Goal: Task Accomplishment & Management: Use online tool/utility

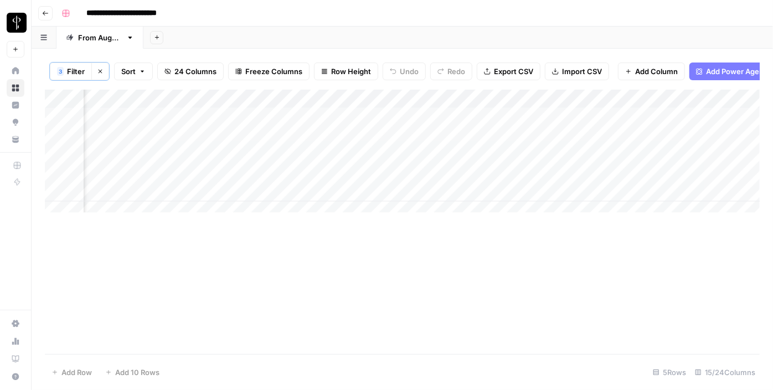
scroll to position [0, 1068]
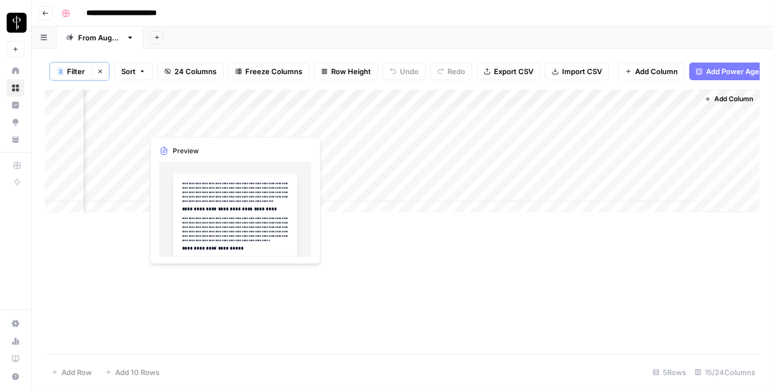
click at [198, 120] on div "Add Column" at bounding box center [402, 155] width 715 height 131
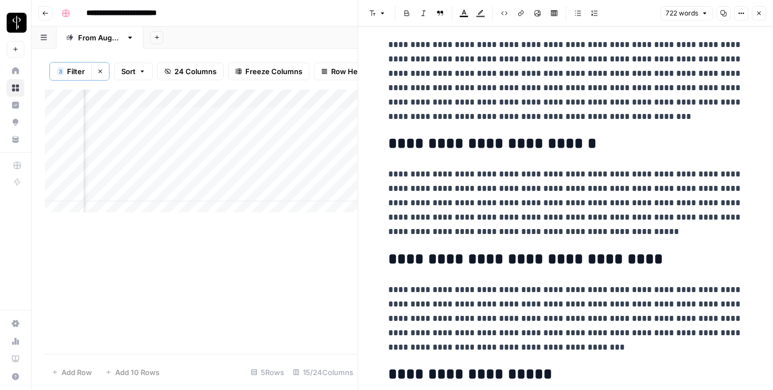
scroll to position [392, 0]
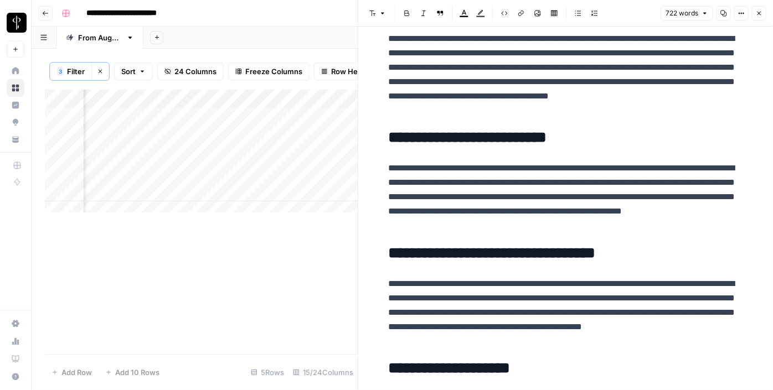
click at [203, 142] on div "Add Column" at bounding box center [201, 155] width 313 height 131
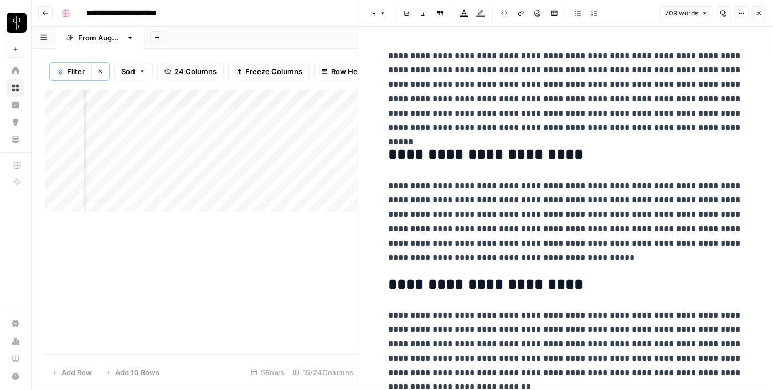
click at [128, 144] on div "Add Column" at bounding box center [201, 155] width 313 height 131
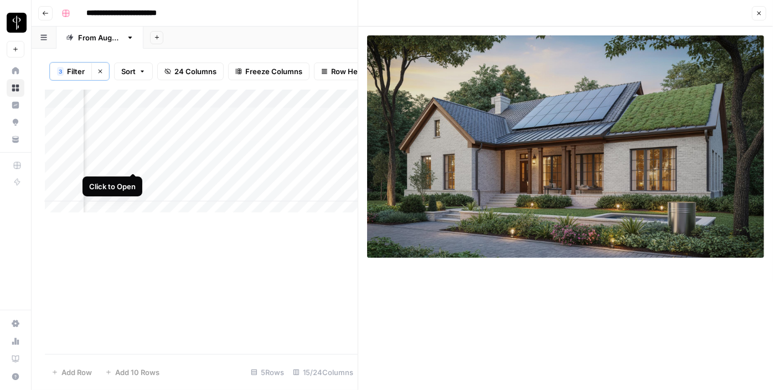
click at [134, 162] on div "Add Column" at bounding box center [201, 155] width 313 height 131
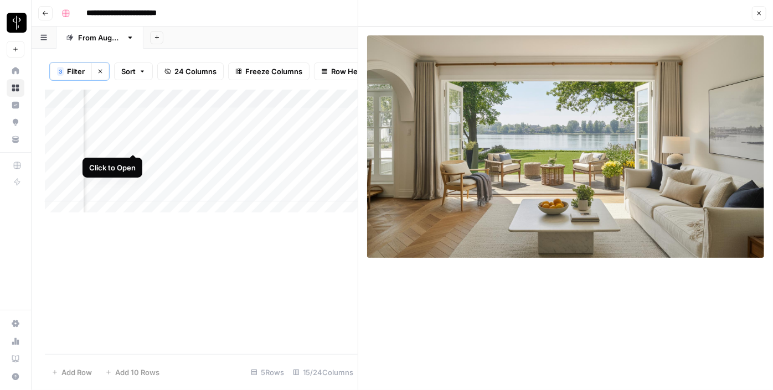
click at [133, 141] on div "Add Column" at bounding box center [201, 155] width 313 height 131
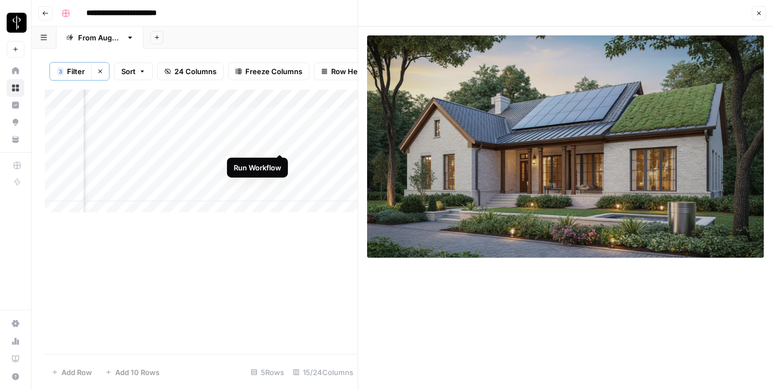
click at [281, 143] on div "Add Column" at bounding box center [201, 155] width 313 height 131
click at [319, 143] on div "Add Column" at bounding box center [201, 155] width 313 height 131
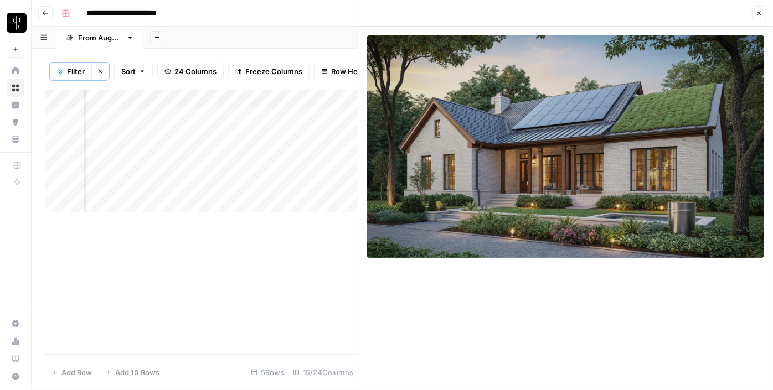
click at [319, 143] on div "Add Column" at bounding box center [201, 155] width 313 height 131
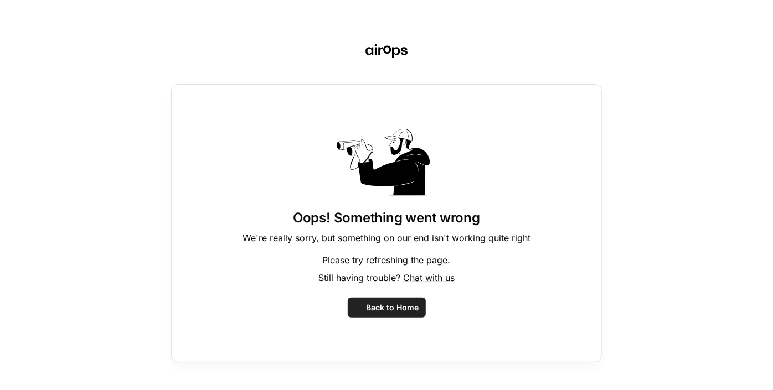
click at [319, 143] on div "Oops! Something went wrong We're really sorry, but something on our end isn't w…" at bounding box center [386, 223] width 431 height 278
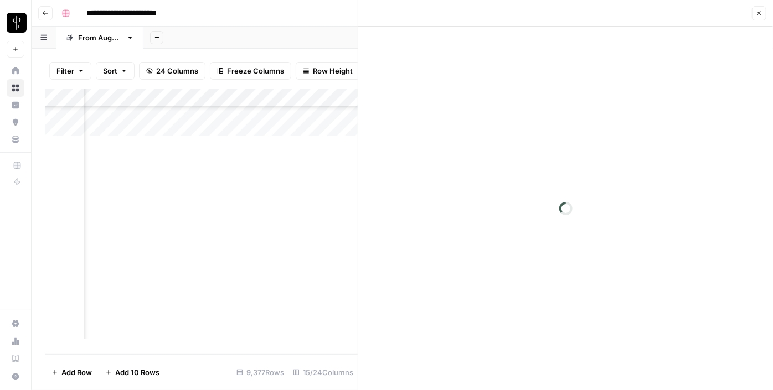
scroll to position [176282, 958]
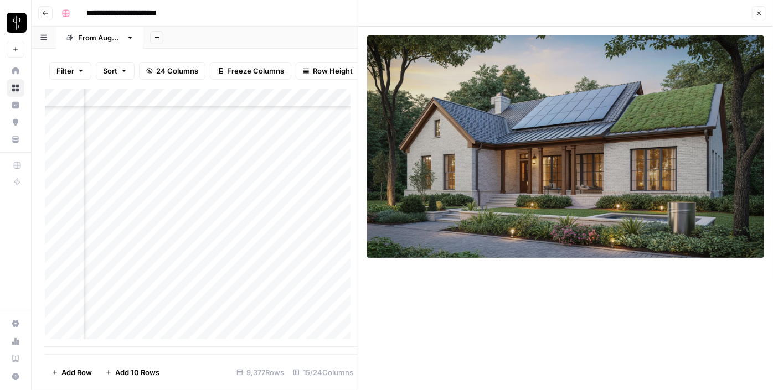
click at [76, 71] on button "Filter" at bounding box center [70, 71] width 42 height 18
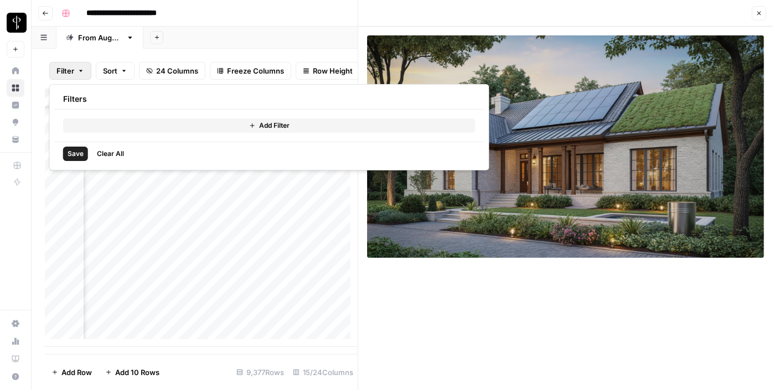
click at [105, 131] on button "Add Filter" at bounding box center [269, 125] width 412 height 14
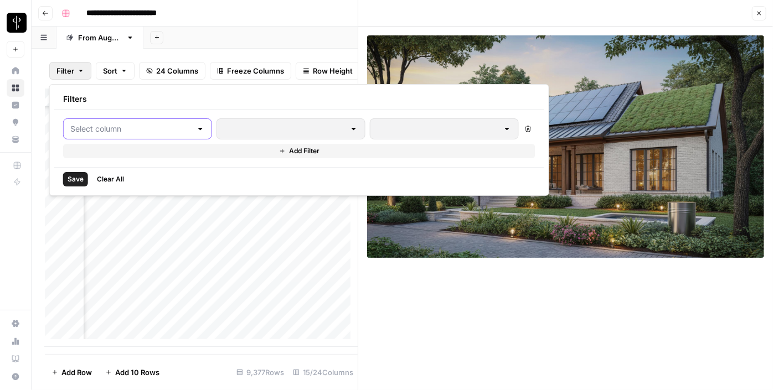
click at [130, 132] on input "text" at bounding box center [130, 128] width 121 height 11
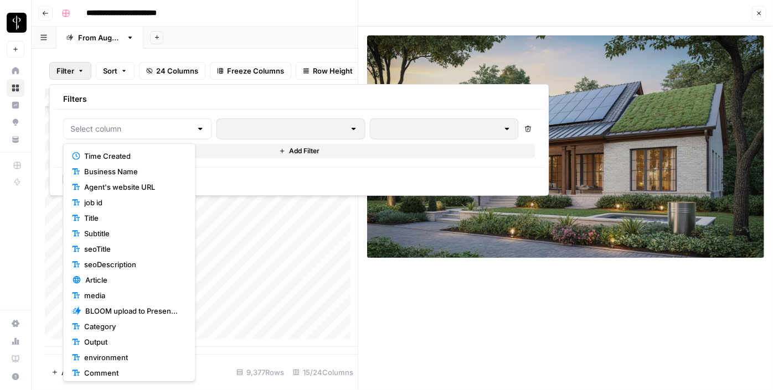
scroll to position [128, 0]
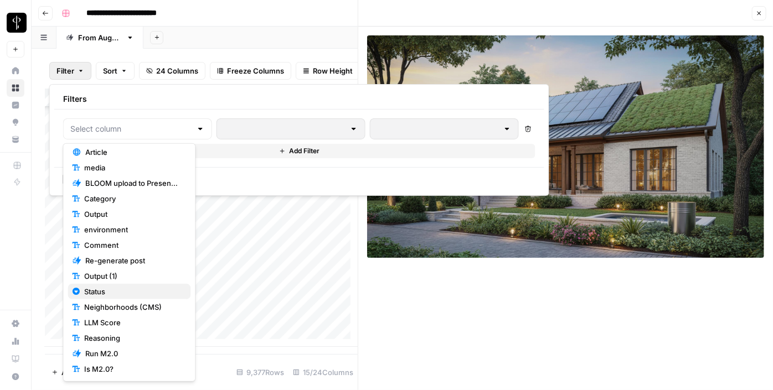
click at [109, 289] on span "Status" at bounding box center [132, 291] width 97 height 11
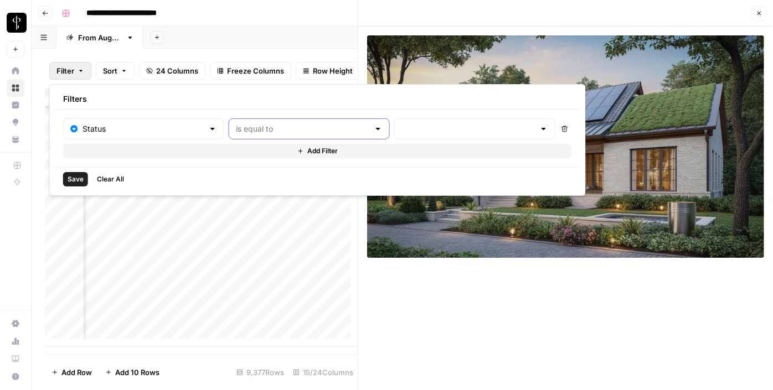
click at [298, 127] on input "text" at bounding box center [302, 128] width 133 height 11
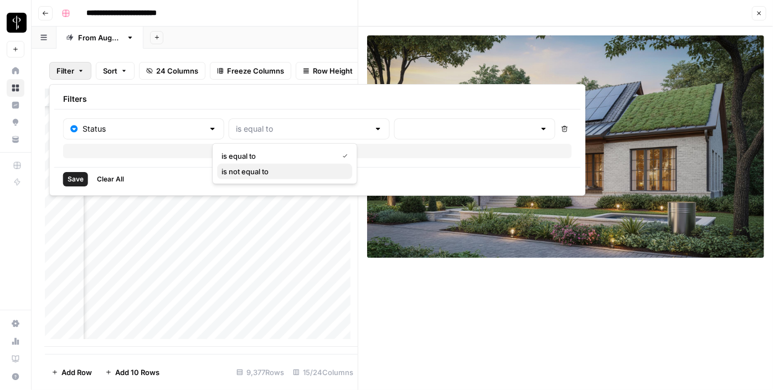
click at [271, 168] on span "is not equal to" at bounding box center [282, 171] width 122 height 11
type input "is not equal to"
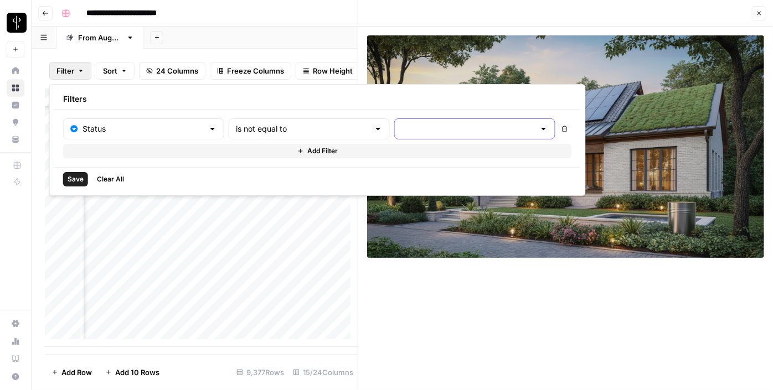
click at [401, 126] on input "text" at bounding box center [467, 128] width 133 height 11
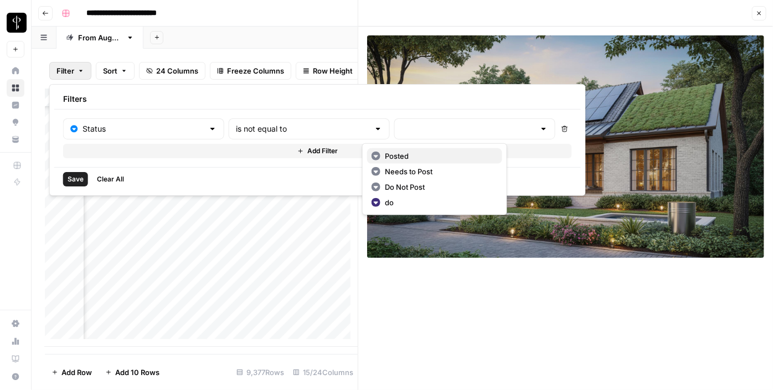
click at [397, 153] on span "Posted" at bounding box center [439, 156] width 109 height 11
type input "Posted"
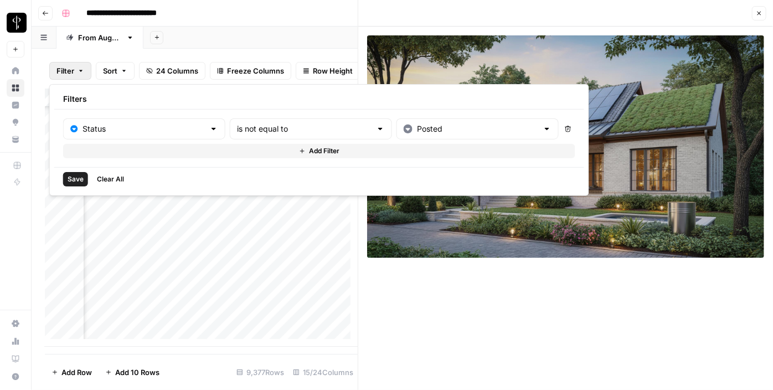
click at [309, 151] on span "Add Filter" at bounding box center [324, 151] width 30 height 10
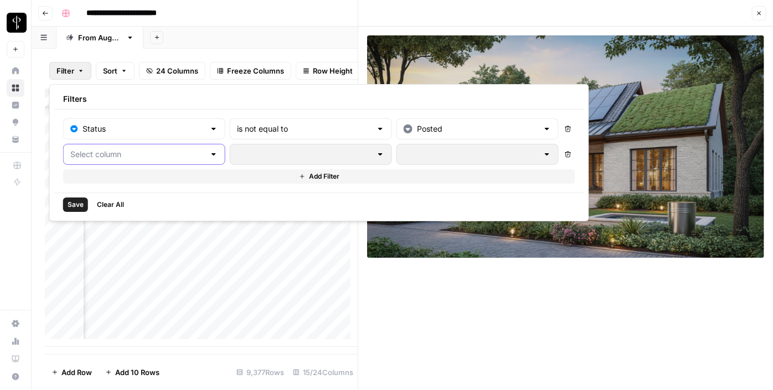
click at [158, 159] on input "text" at bounding box center [137, 154] width 135 height 11
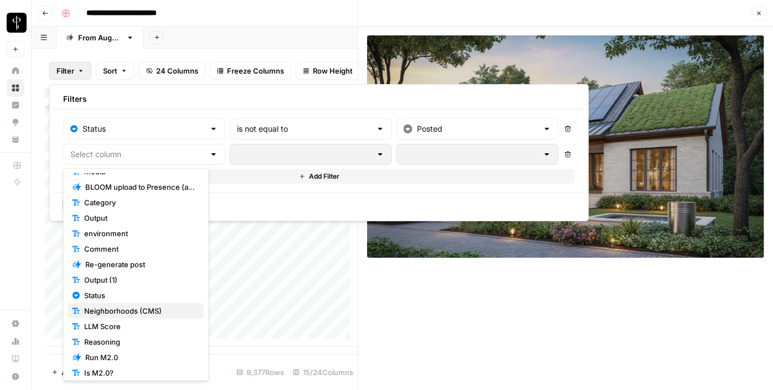
scroll to position [150, 0]
click at [115, 296] on span "Status" at bounding box center [139, 294] width 111 height 11
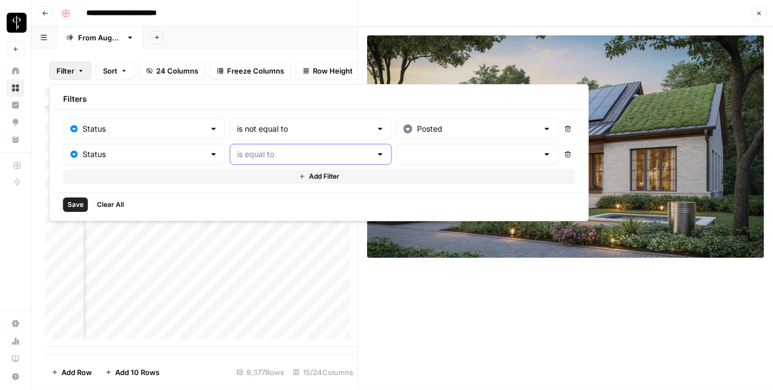
click at [278, 155] on input "text" at bounding box center [304, 154] width 135 height 11
click at [268, 195] on span "is not equal to" at bounding box center [284, 196] width 123 height 11
type input "is not equal to"
click at [404, 155] on input "text" at bounding box center [471, 154] width 135 height 11
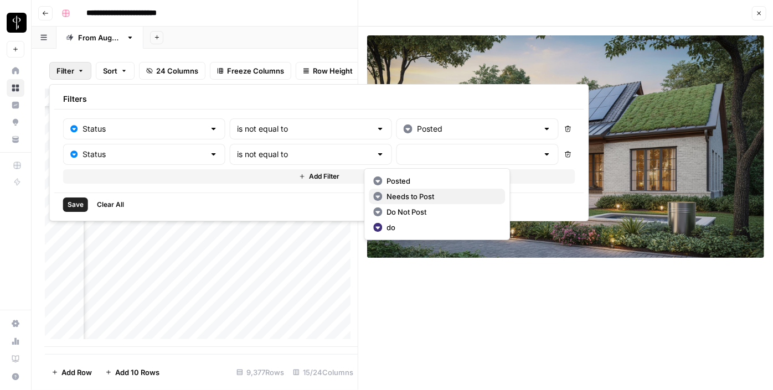
click at [386, 189] on button "Needs to Post" at bounding box center [437, 197] width 136 height 16
type input "Needs to Post"
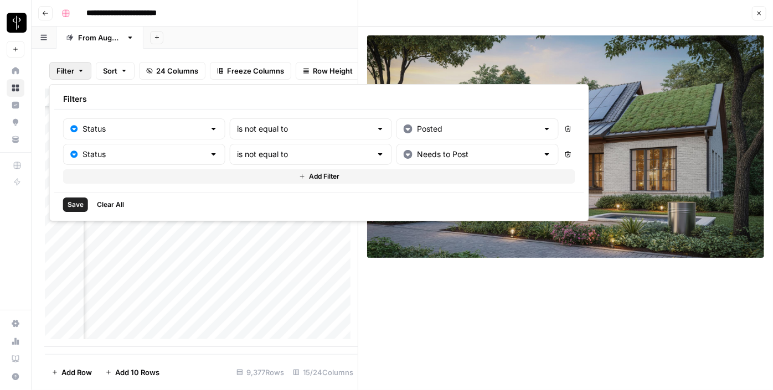
click at [309, 177] on span "Add Filter" at bounding box center [324, 177] width 30 height 10
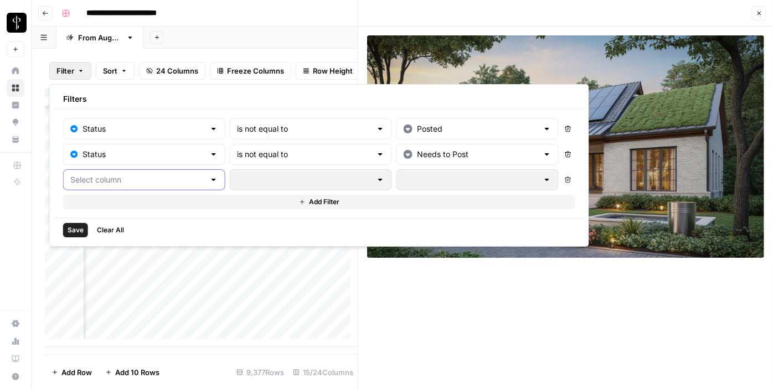
click at [173, 178] on input "text" at bounding box center [137, 179] width 135 height 11
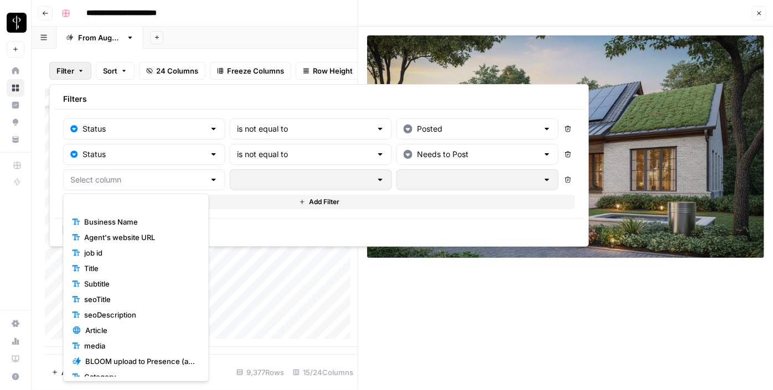
scroll to position [102, 0]
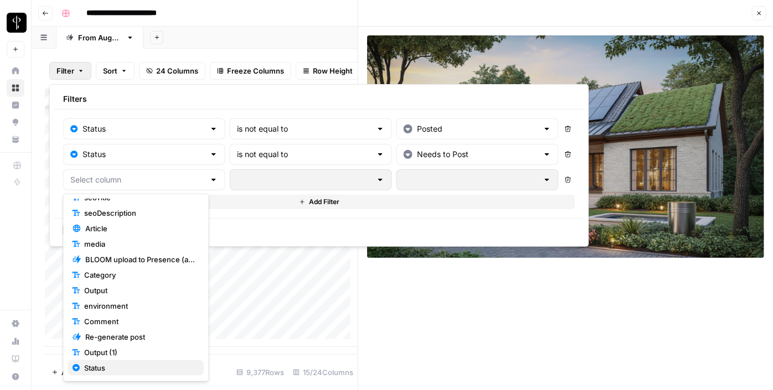
click at [104, 365] on span "Status" at bounding box center [139, 368] width 111 height 11
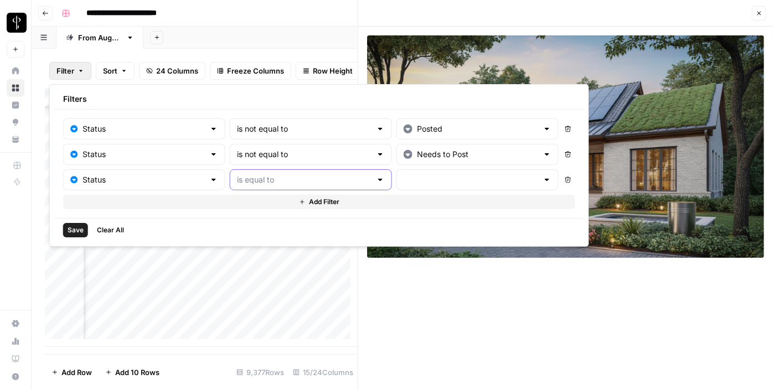
click at [282, 177] on input "text" at bounding box center [304, 179] width 135 height 11
click at [264, 228] on button "is not equal to" at bounding box center [286, 222] width 136 height 16
type input "is not equal to"
click at [410, 174] on input "text" at bounding box center [471, 179] width 135 height 11
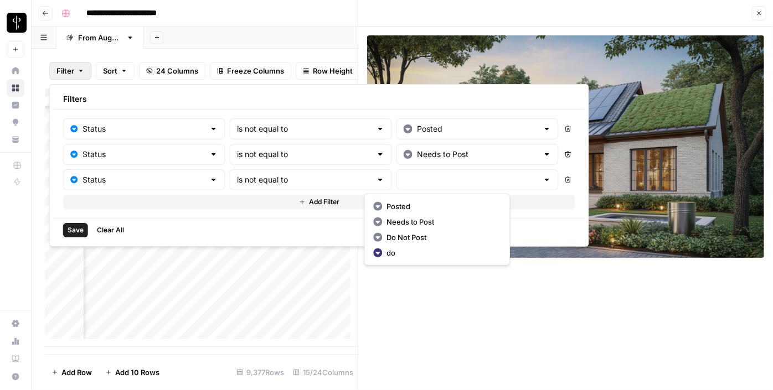
click at [387, 242] on span "Do Not Post" at bounding box center [441, 237] width 110 height 11
type input "Do Not Post"
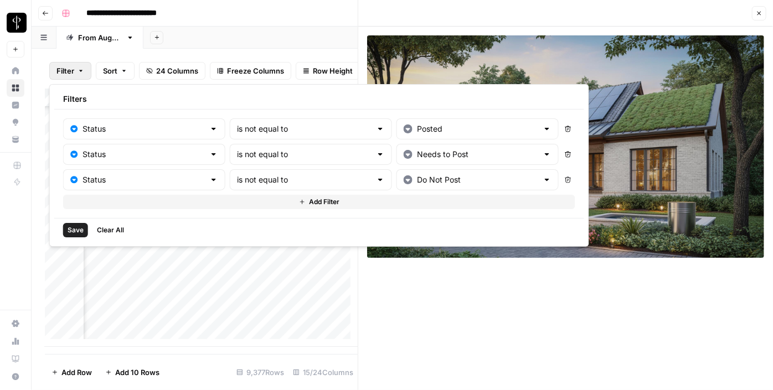
click at [76, 228] on span "Save" at bounding box center [76, 230] width 16 height 10
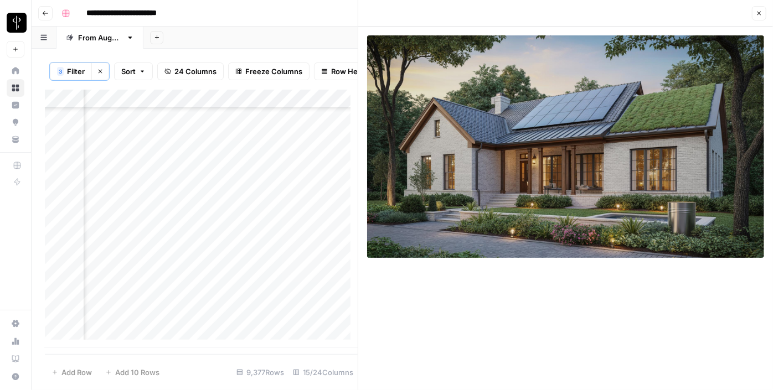
scroll to position [0, 958]
click at [758, 15] on icon "button" at bounding box center [759, 13] width 7 height 7
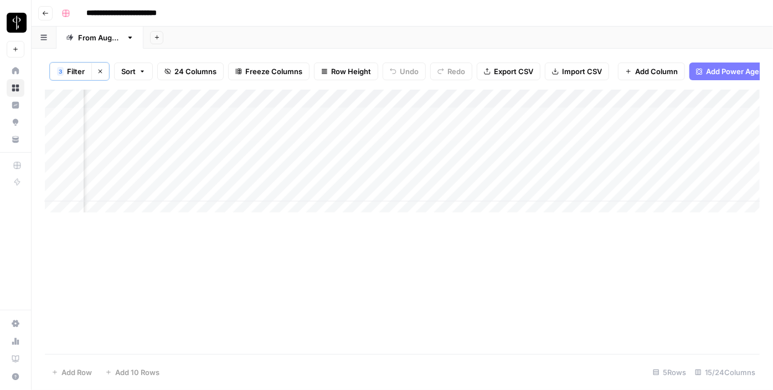
click at [420, 147] on div "Add Column" at bounding box center [402, 155] width 715 height 131
click at [420, 147] on textarea at bounding box center [488, 144] width 177 height 16
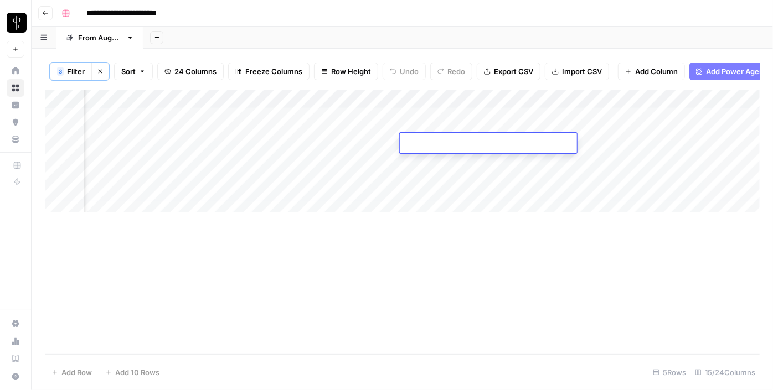
type textarea "**********"
click at [248, 160] on div "Add Column" at bounding box center [402, 155] width 715 height 131
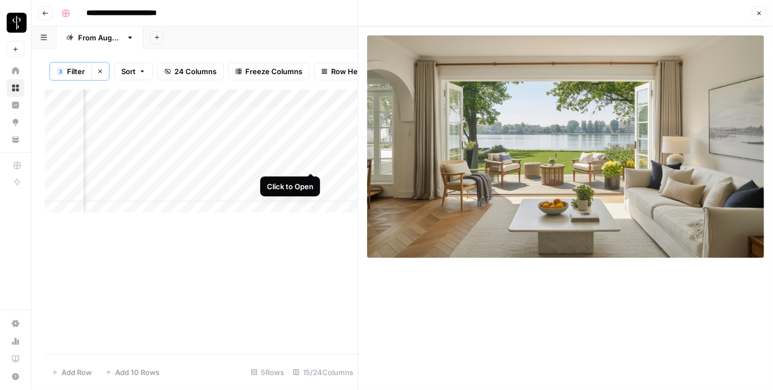
click at [311, 163] on div "Add Column" at bounding box center [201, 155] width 313 height 131
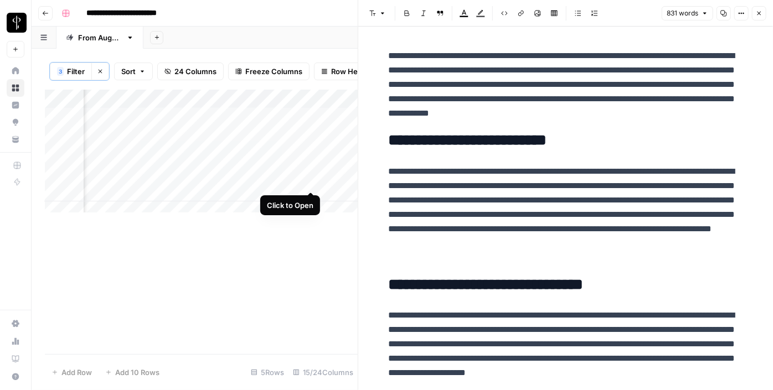
click at [309, 183] on div "Add Column" at bounding box center [201, 155] width 313 height 131
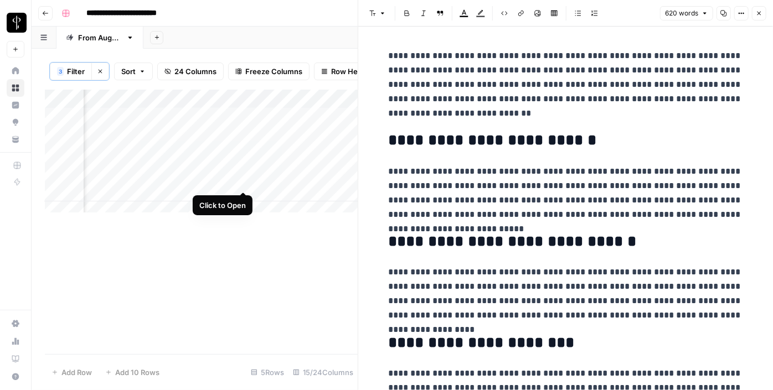
click at [242, 180] on div "Add Column" at bounding box center [201, 155] width 313 height 131
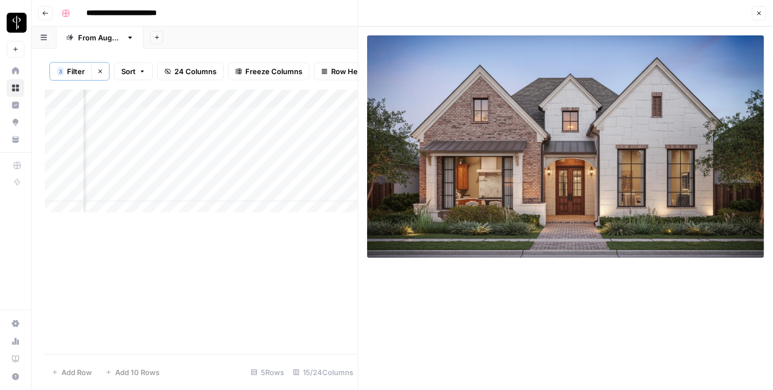
click at [242, 199] on div "Add Column" at bounding box center [201, 155] width 313 height 131
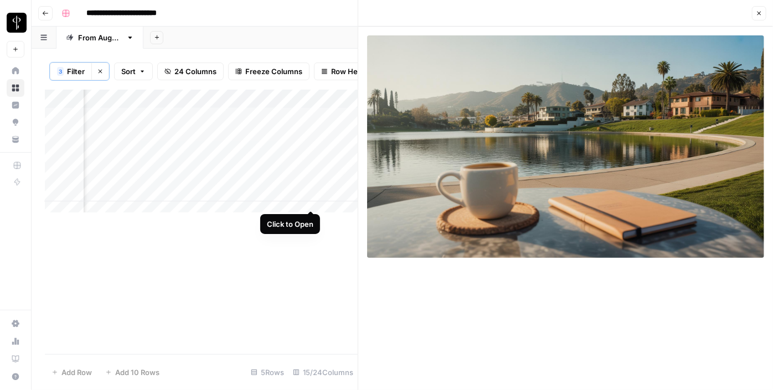
click at [308, 198] on div "Add Column" at bounding box center [201, 155] width 313 height 131
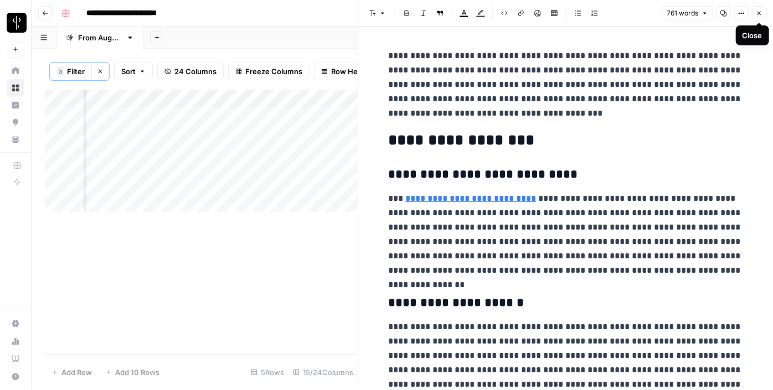
click at [753, 16] on button "Close" at bounding box center [759, 13] width 14 height 14
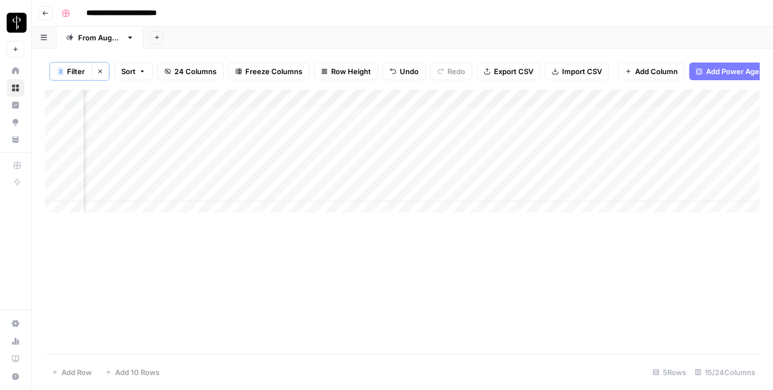
click at [550, 136] on div "Add Column" at bounding box center [402, 155] width 715 height 131
click at [613, 148] on div "Add Column" at bounding box center [402, 155] width 715 height 131
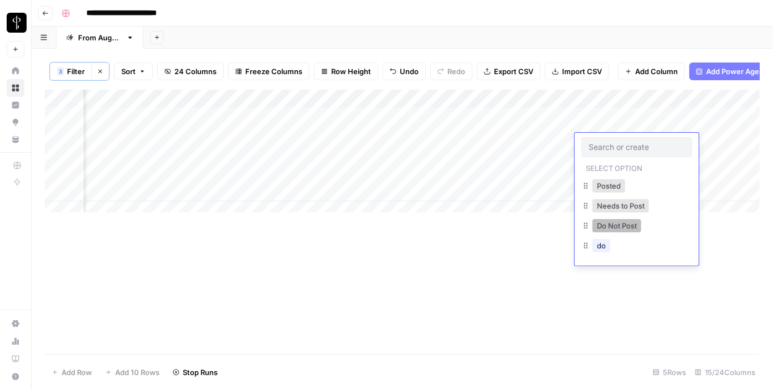
click at [602, 221] on button "Do Not Post" at bounding box center [616, 225] width 49 height 13
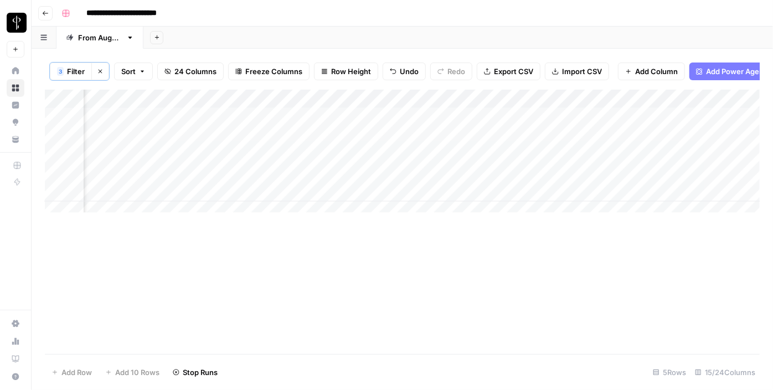
click at [598, 121] on div "Add Column" at bounding box center [402, 155] width 715 height 131
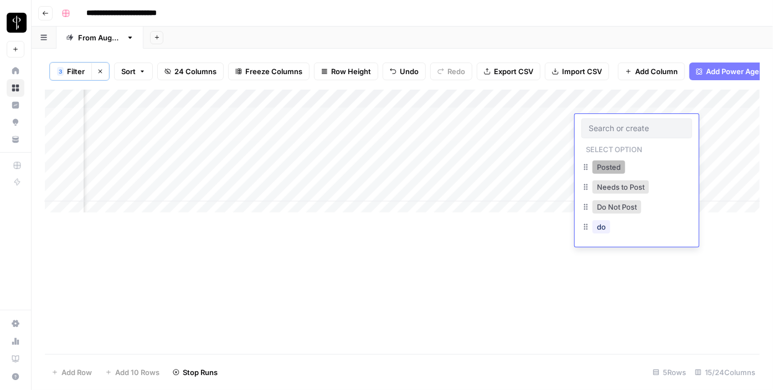
click at [603, 166] on button "Posted" at bounding box center [608, 167] width 33 height 13
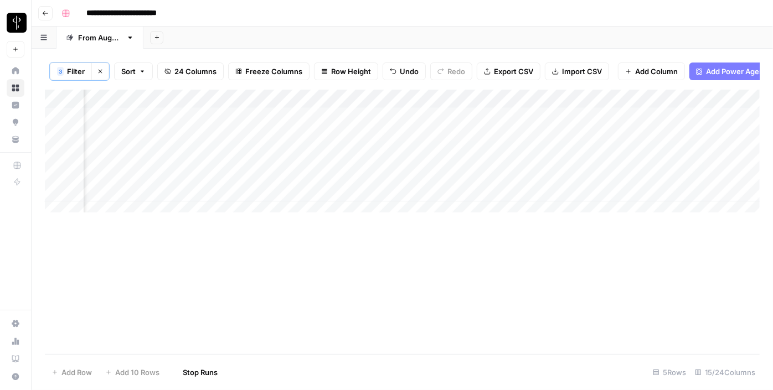
click at [603, 166] on div "Add Column" at bounding box center [402, 155] width 715 height 131
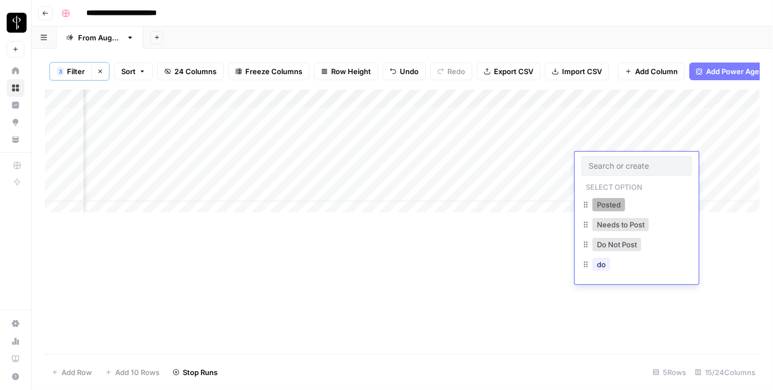
click at [606, 202] on button "Posted" at bounding box center [608, 204] width 33 height 13
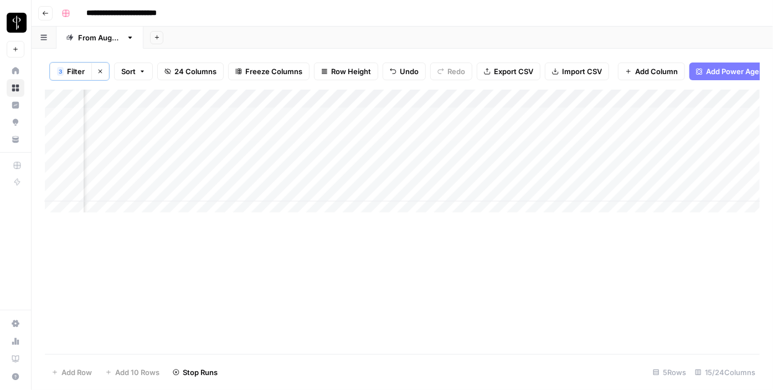
drag, startPoint x: 676, startPoint y: 169, endPoint x: 667, endPoint y: 195, distance: 27.5
click at [667, 195] on div "Add Column" at bounding box center [402, 155] width 715 height 131
click at [122, 249] on div "Add Column" at bounding box center [402, 222] width 715 height 265
